Goal: Information Seeking & Learning: Find specific fact

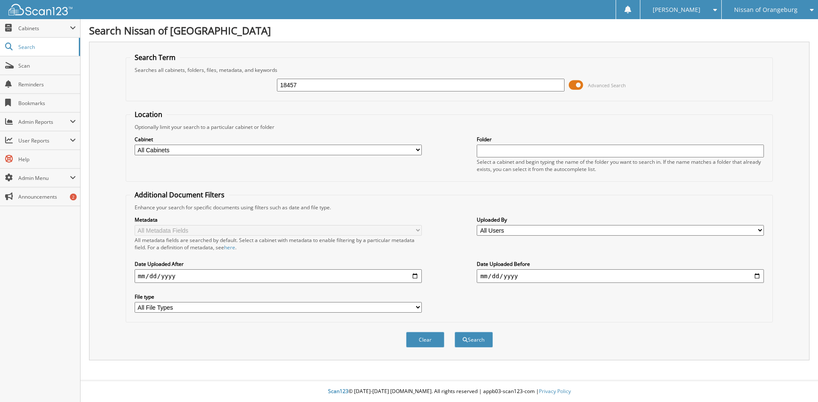
type input "18457"
click at [454, 332] on button "Search" at bounding box center [473, 340] width 38 height 16
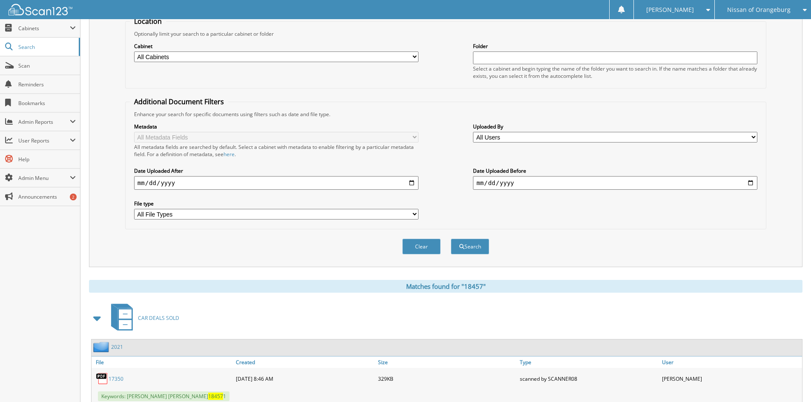
scroll to position [213, 0]
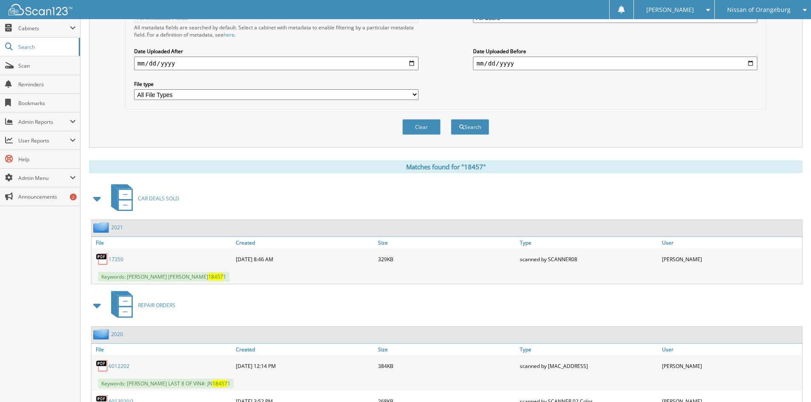
click at [102, 198] on span at bounding box center [98, 198] width 12 height 15
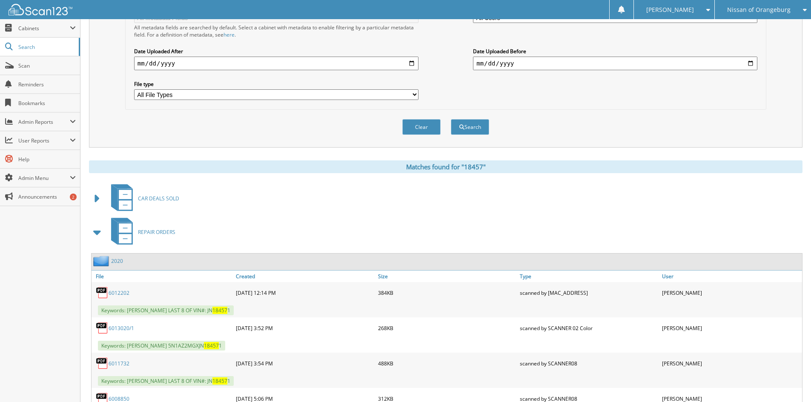
click at [98, 231] on span at bounding box center [98, 232] width 12 height 15
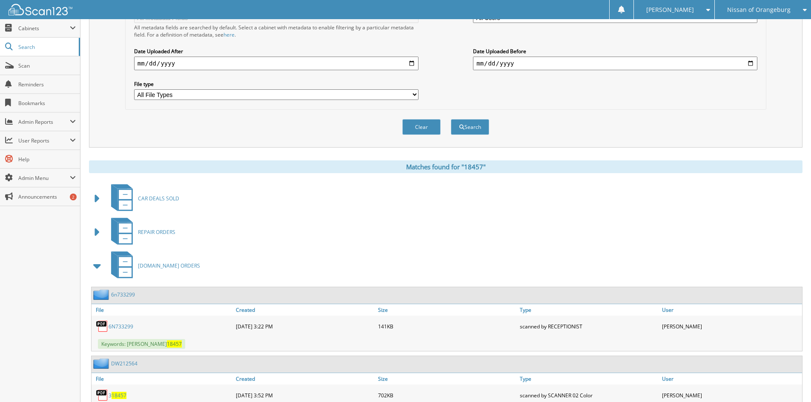
click at [98, 271] on span at bounding box center [98, 265] width 12 height 15
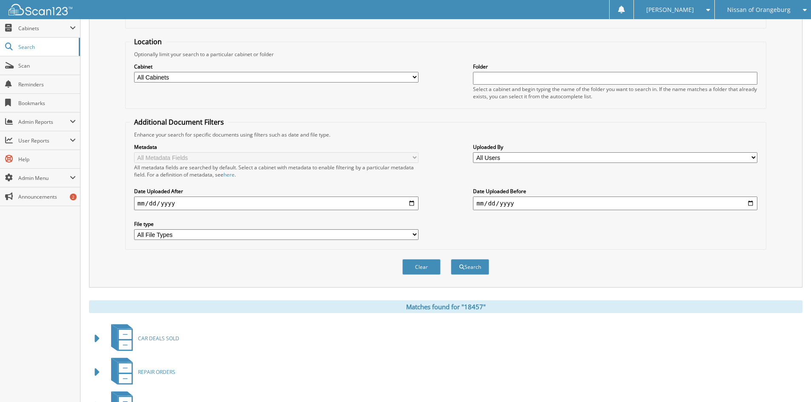
scroll to position [0, 0]
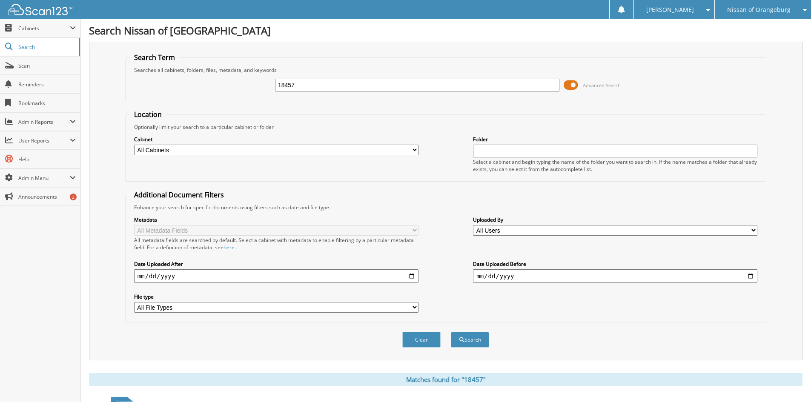
click at [322, 81] on input "18457" at bounding box center [417, 85] width 284 height 13
type input "18342"
click at [451, 332] on button "Search" at bounding box center [470, 340] width 38 height 16
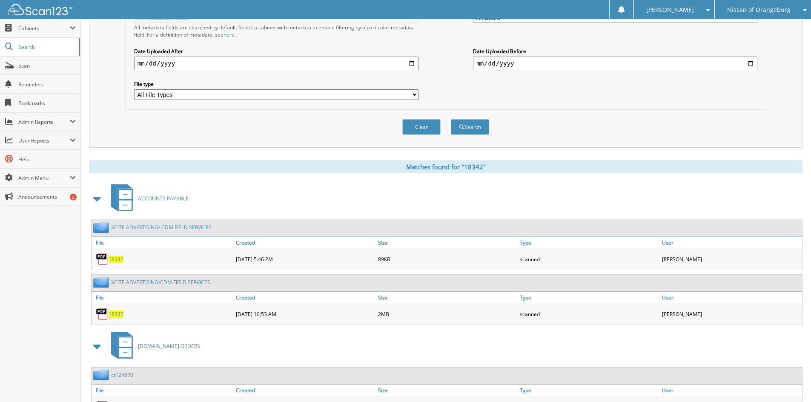
click at [117, 259] on span "18342" at bounding box center [116, 259] width 15 height 7
click at [116, 317] on span "18342" at bounding box center [116, 314] width 15 height 7
click at [115, 315] on span "18342" at bounding box center [116, 314] width 15 height 7
click at [594, 102] on div "Metadata All Metadata Fields All metadata fields are searched by default. Selec…" at bounding box center [446, 51] width 632 height 107
click at [118, 316] on span "18342" at bounding box center [116, 314] width 15 height 7
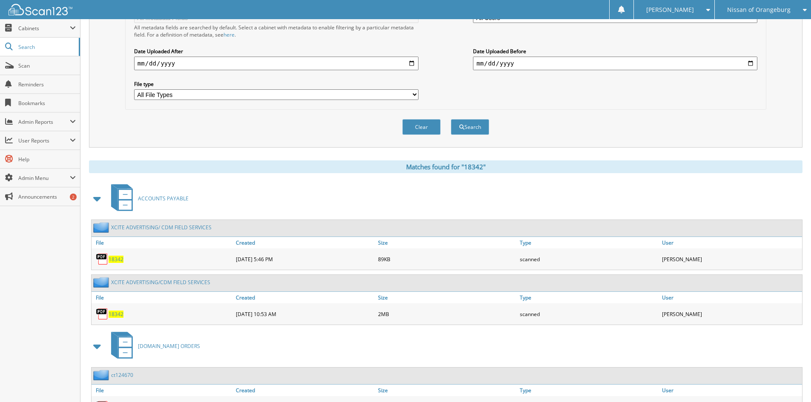
click at [134, 284] on link "XCITE ADVERTISING/CDM FIELD SERVICES" at bounding box center [160, 282] width 99 height 7
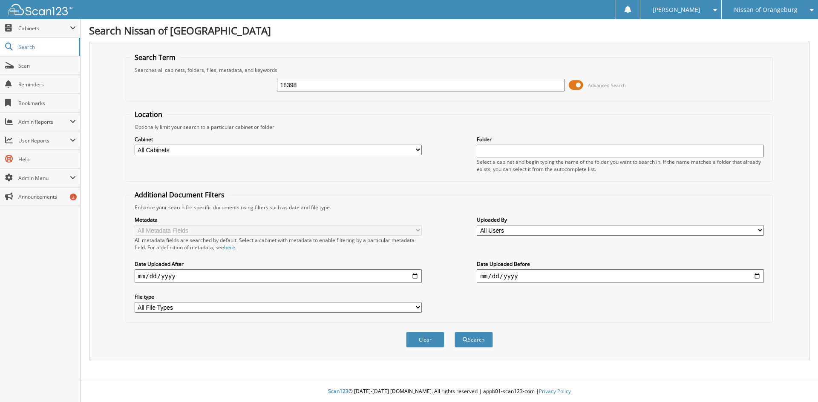
type input "18398"
click at [454, 332] on button "Search" at bounding box center [473, 340] width 38 height 16
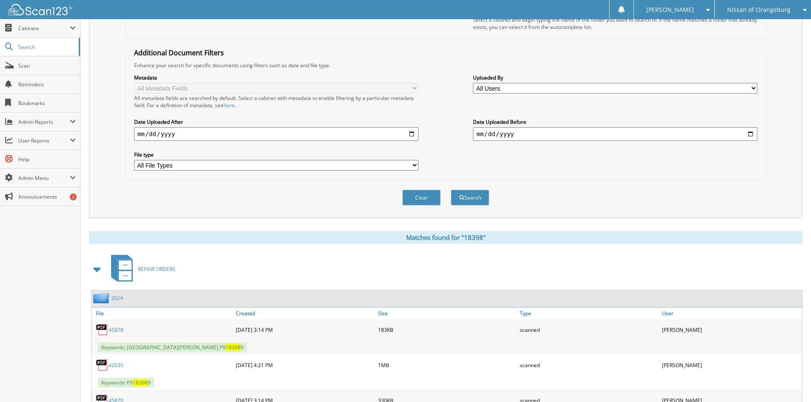
scroll to position [213, 0]
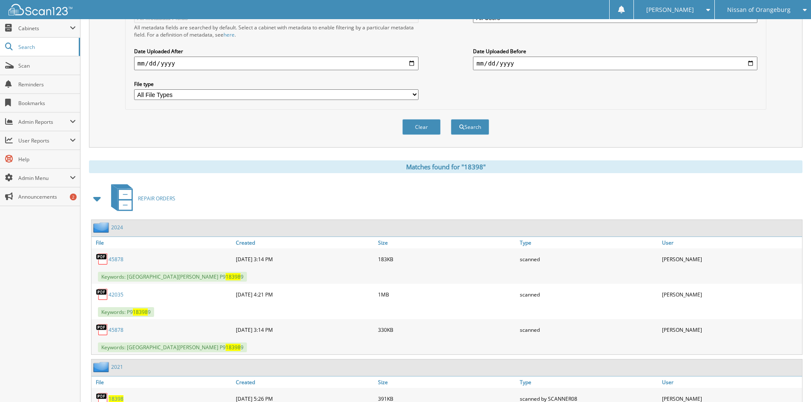
click at [97, 202] on span at bounding box center [98, 198] width 12 height 15
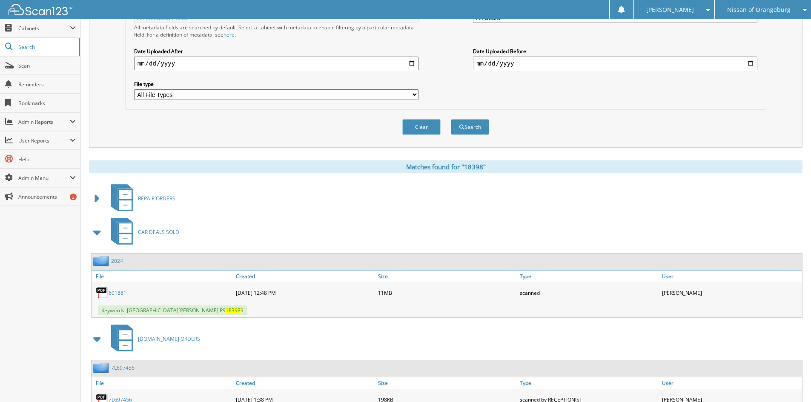
click at [101, 231] on span at bounding box center [98, 232] width 12 height 15
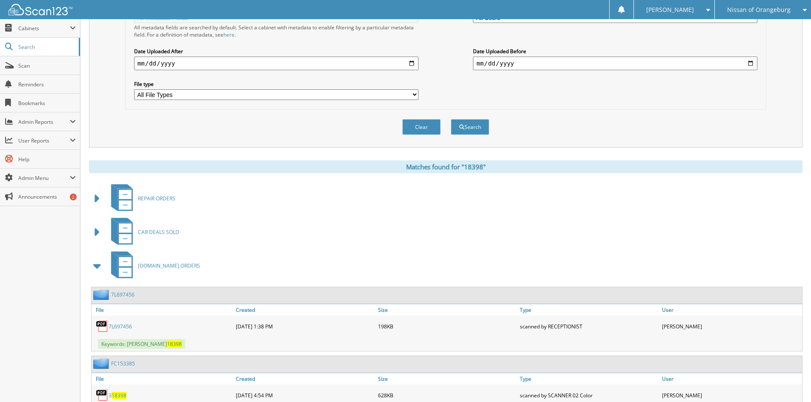
click at [97, 264] on span at bounding box center [98, 265] width 12 height 15
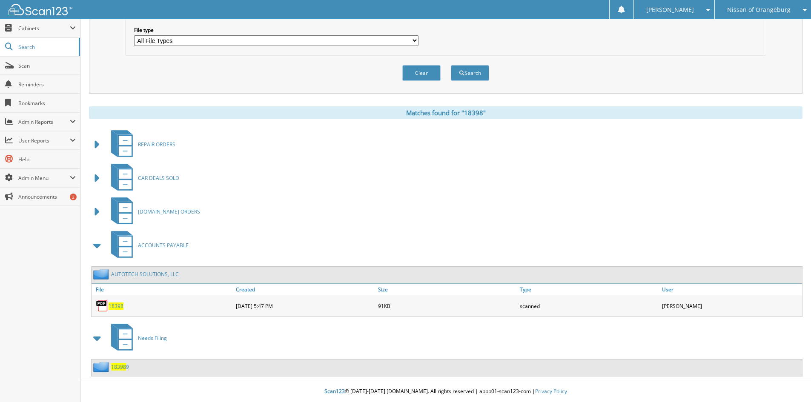
scroll to position [267, 0]
click at [113, 307] on span "18398" at bounding box center [116, 306] width 15 height 7
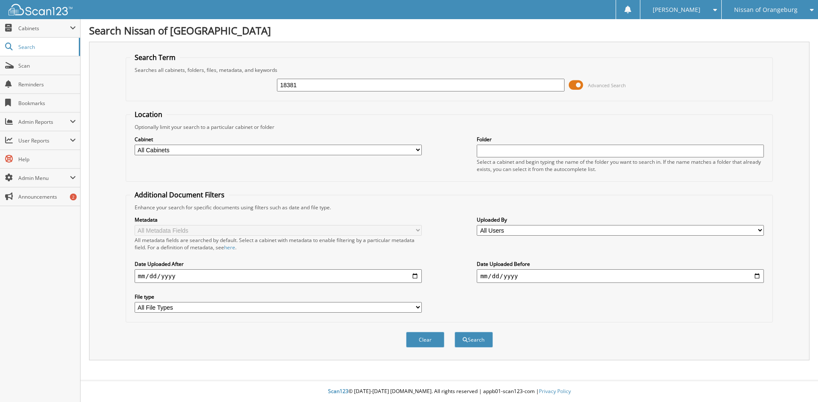
type input "18381"
click at [454, 332] on button "Search" at bounding box center [473, 340] width 38 height 16
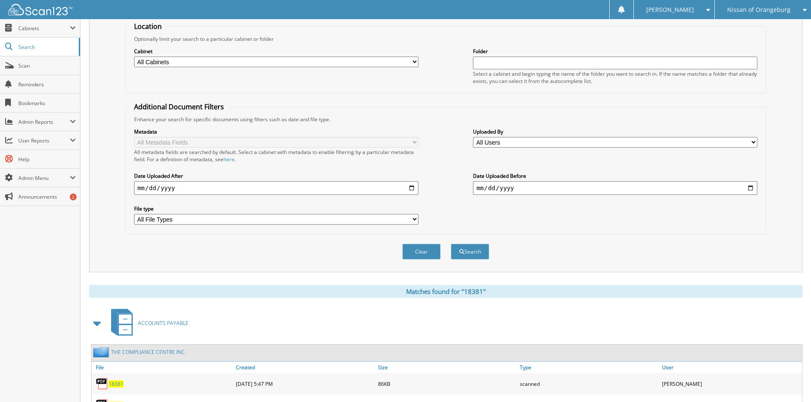
scroll to position [170, 0]
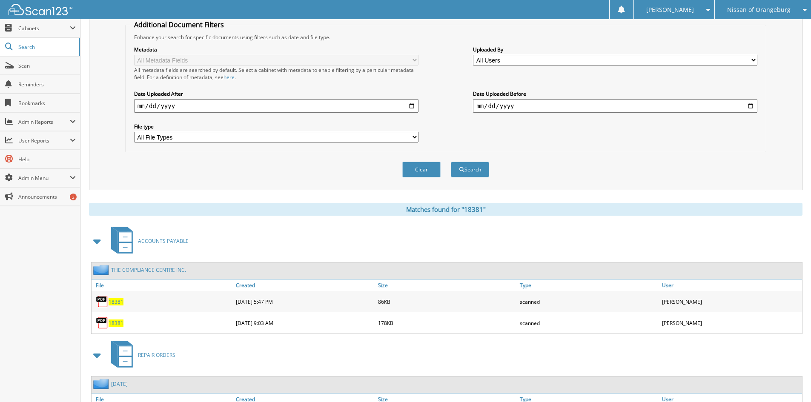
click at [118, 324] on span "18381" at bounding box center [116, 323] width 15 height 7
